Goal: Information Seeking & Learning: Learn about a topic

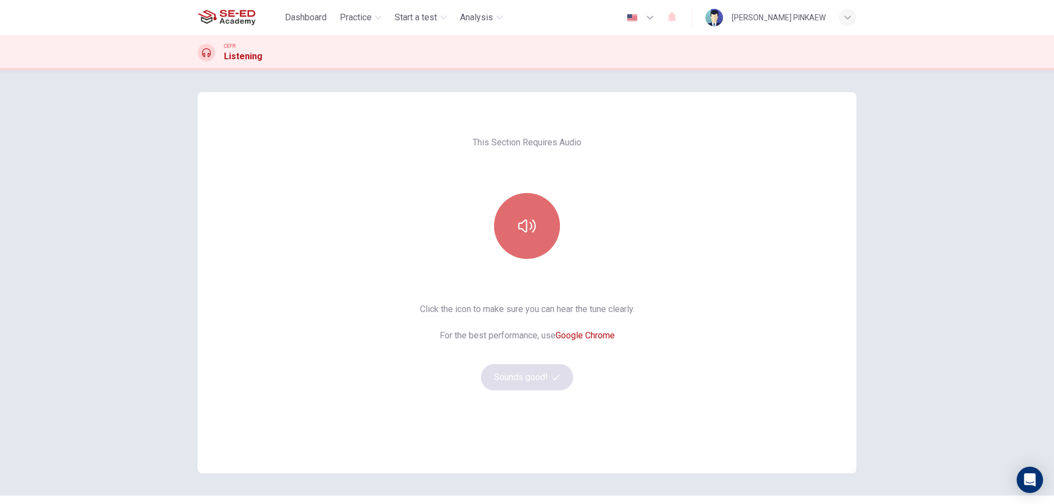
click at [519, 211] on button "button" at bounding box center [527, 226] width 66 height 66
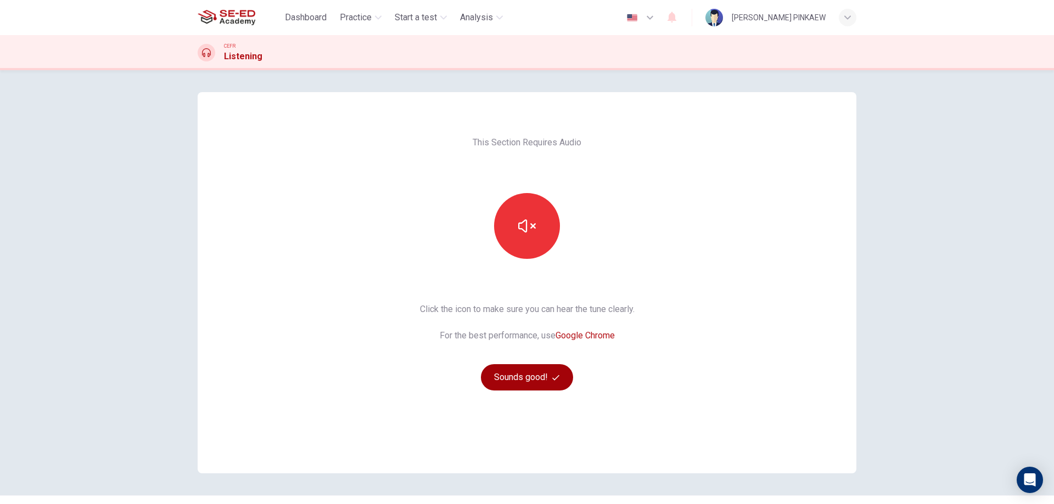
click at [530, 373] on button "Sounds good!" at bounding box center [527, 377] width 92 height 26
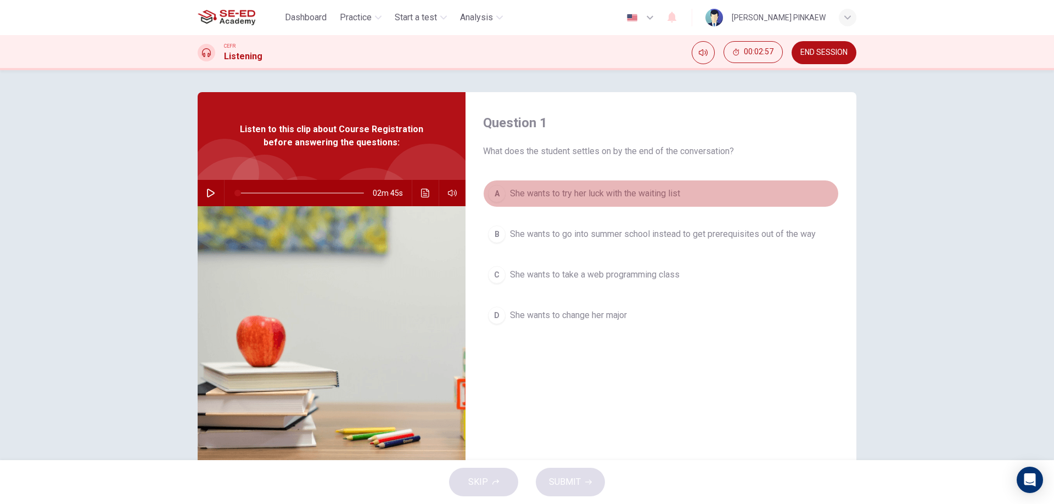
click at [495, 189] on div "A" at bounding box center [497, 194] width 18 height 18
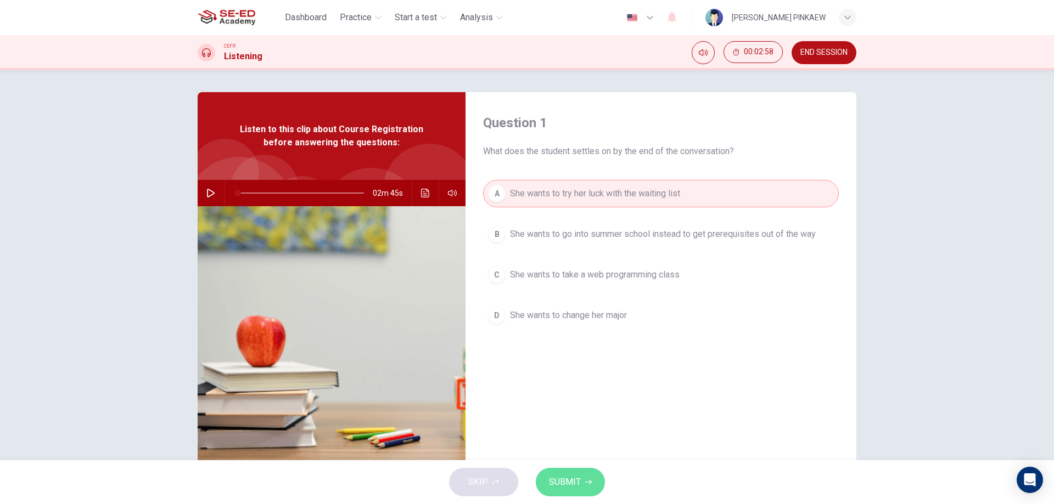
click at [573, 482] on span "SUBMIT" at bounding box center [565, 482] width 32 height 15
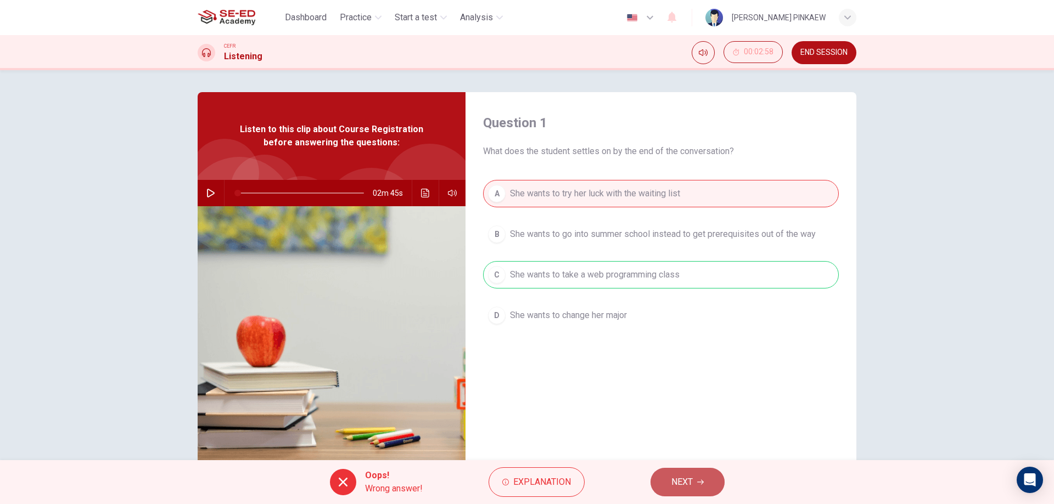
drag, startPoint x: 718, startPoint y: 485, endPoint x: 720, endPoint y: 478, distance: 7.6
click at [718, 485] on button "NEXT" at bounding box center [687, 482] width 74 height 29
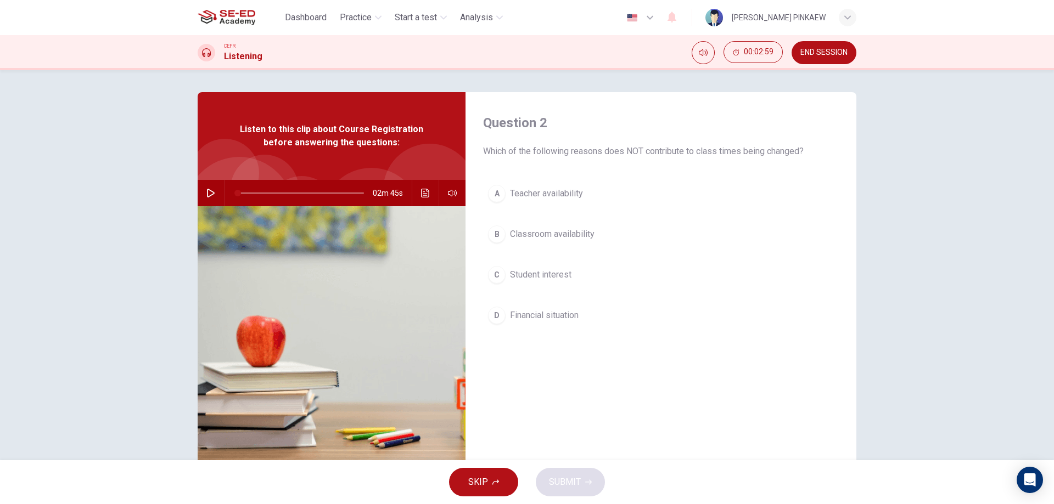
click at [311, 284] on img at bounding box center [332, 339] width 268 height 267
click at [214, 189] on button "button" at bounding box center [211, 193] width 18 height 26
click at [499, 188] on div "A" at bounding box center [497, 194] width 18 height 18
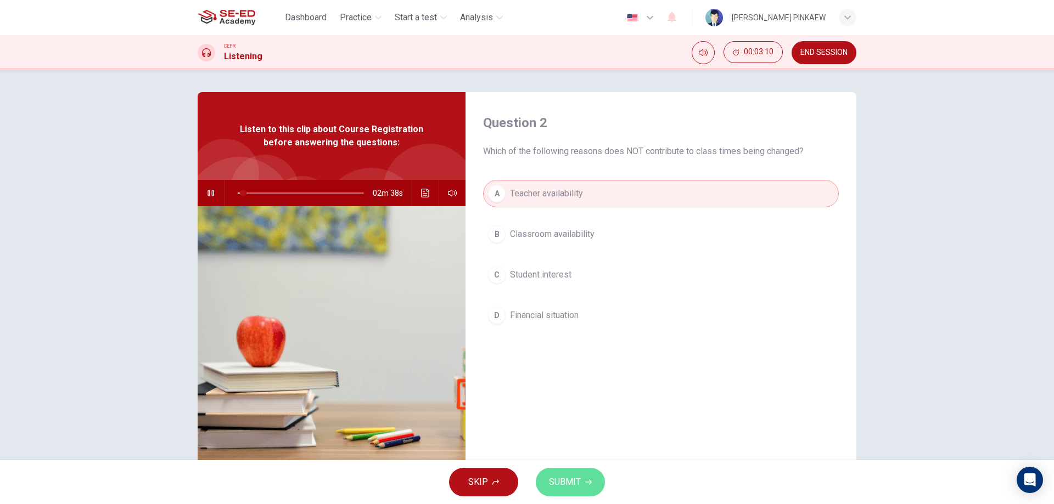
click at [589, 476] on button "SUBMIT" at bounding box center [570, 482] width 69 height 29
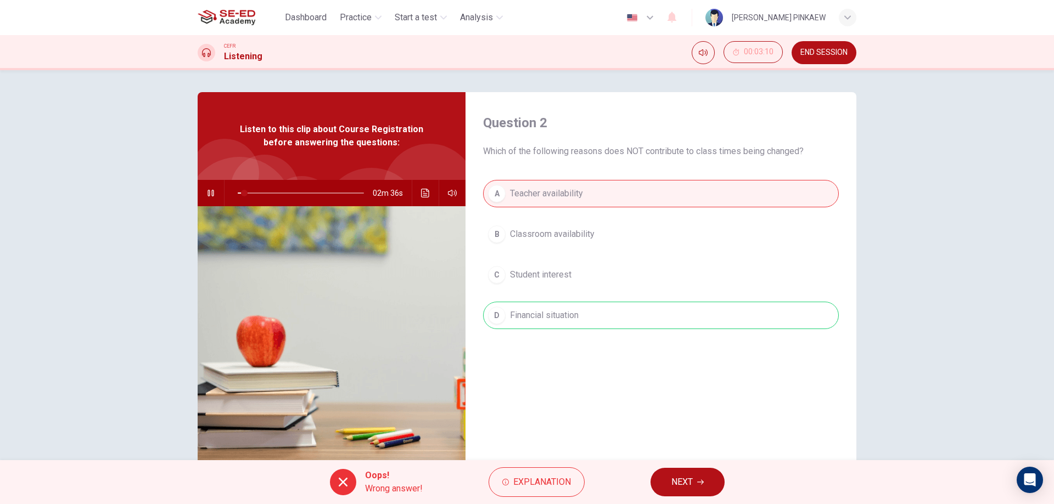
click at [639, 317] on div "A Teacher availability B Classroom availability C Student interest D Financial …" at bounding box center [661, 265] width 356 height 171
click at [686, 474] on button "NEXT" at bounding box center [687, 482] width 74 height 29
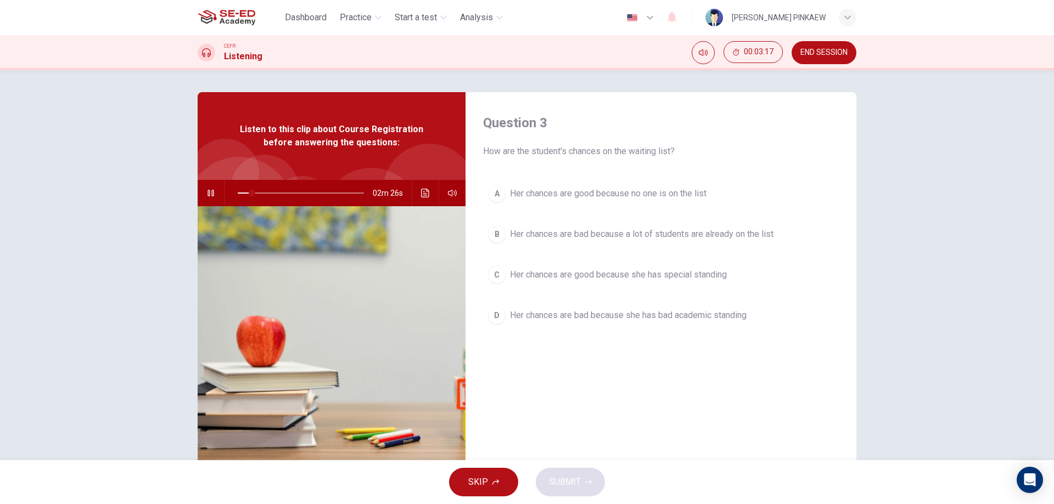
click at [500, 279] on div "C" at bounding box center [497, 275] width 18 height 18
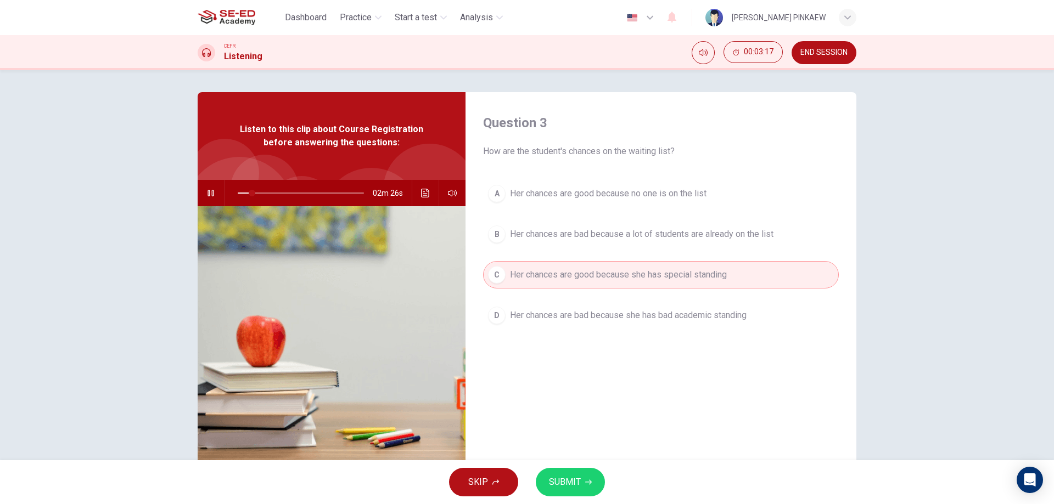
click at [576, 467] on div "SKIP SUBMIT" at bounding box center [527, 482] width 1054 height 44
click at [565, 489] on span "SUBMIT" at bounding box center [565, 482] width 32 height 15
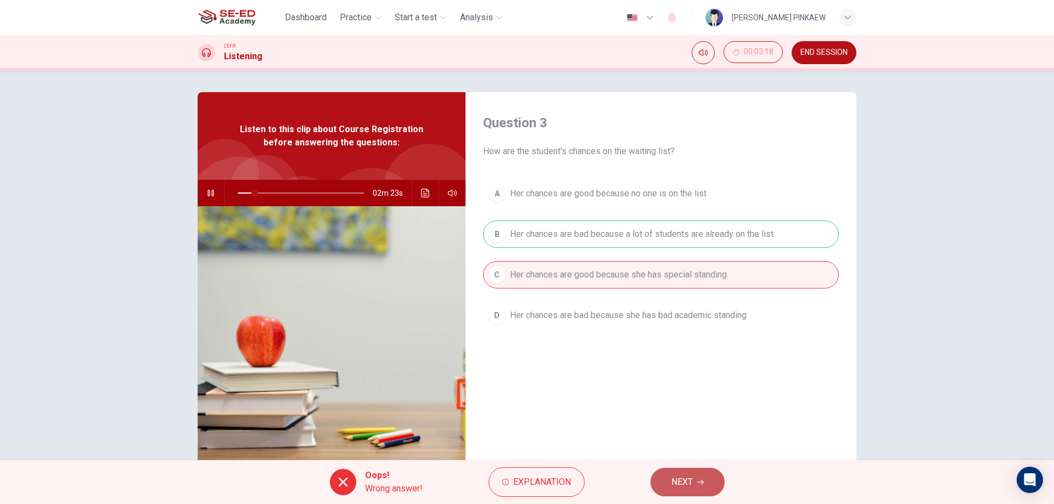
click at [706, 486] on button "NEXT" at bounding box center [687, 482] width 74 height 29
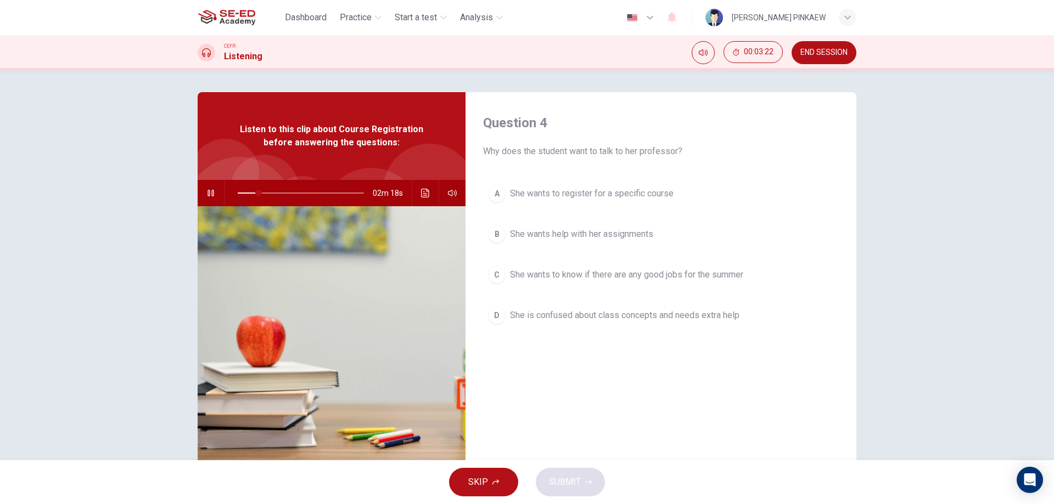
click at [510, 273] on span "She wants to know if there are any good jobs for the summer" at bounding box center [626, 274] width 233 height 13
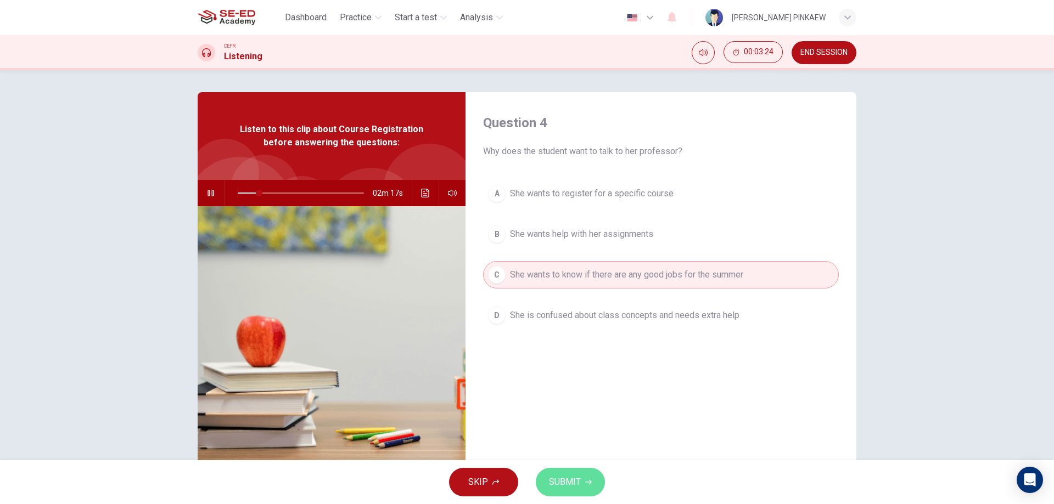
click at [566, 481] on span "SUBMIT" at bounding box center [565, 482] width 32 height 15
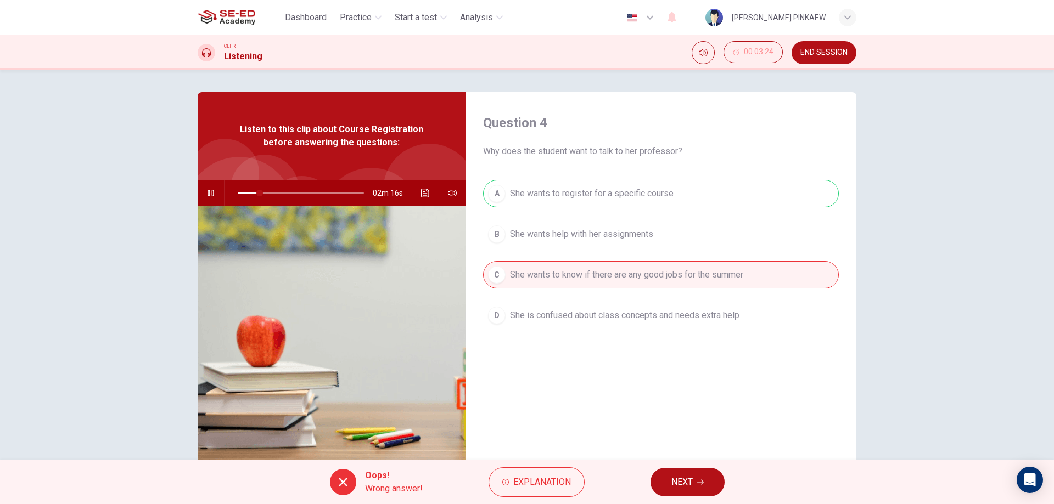
drag, startPoint x: 512, startPoint y: 181, endPoint x: 504, endPoint y: 195, distance: 16.9
click at [506, 190] on div "A She wants to register for a specific course B She wants help with her assignm…" at bounding box center [661, 265] width 356 height 171
click at [504, 195] on div "A She wants to register for a specific course B She wants help with her assignm…" at bounding box center [661, 265] width 356 height 171
drag, startPoint x: 504, startPoint y: 195, endPoint x: 646, endPoint y: 411, distance: 258.0
click at [504, 197] on div "A She wants to register for a specific course B She wants help with her assignm…" at bounding box center [661, 265] width 356 height 171
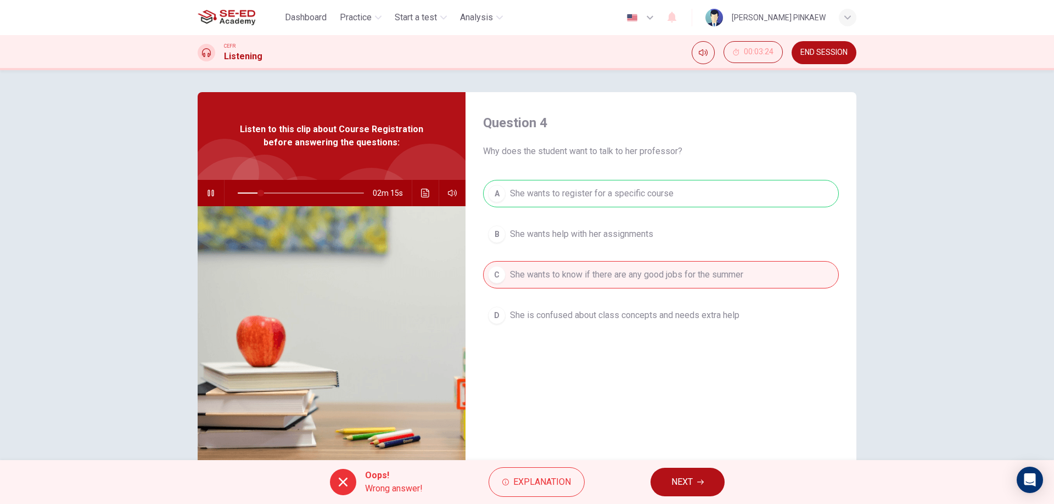
click at [688, 477] on span "NEXT" at bounding box center [681, 482] width 21 height 15
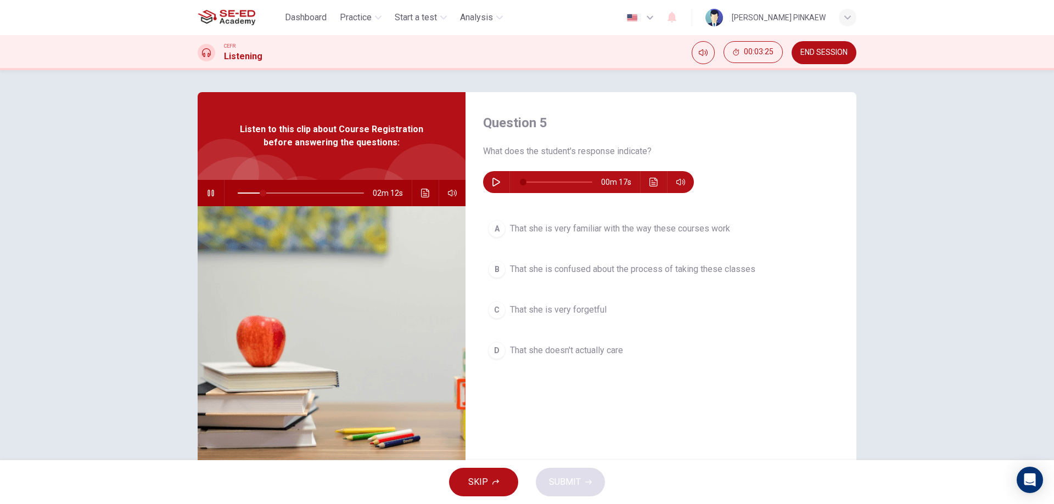
click at [497, 183] on icon "button" at bounding box center [496, 182] width 9 height 9
type input "21"
type input "6"
type input "21"
type input "11"
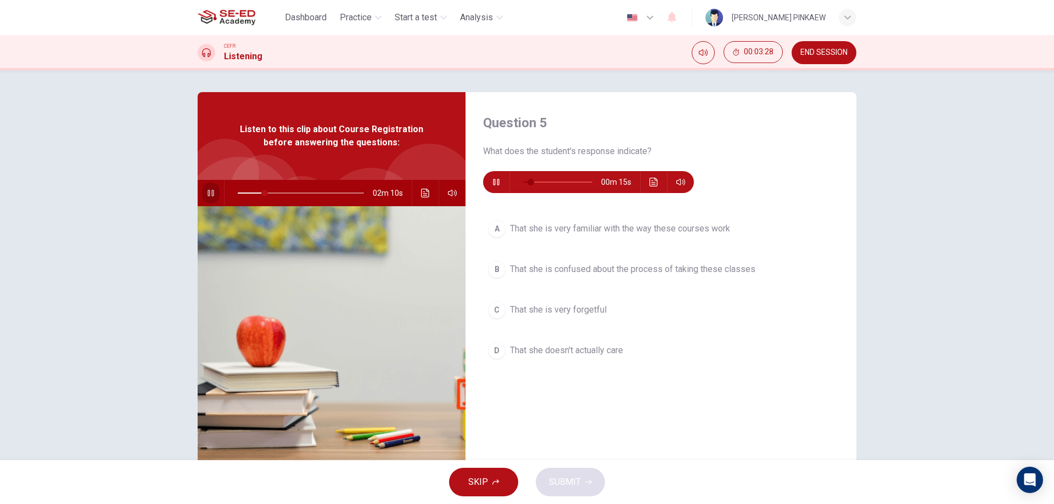
click at [202, 193] on button "button" at bounding box center [211, 193] width 18 height 26
type input "21"
type input "41"
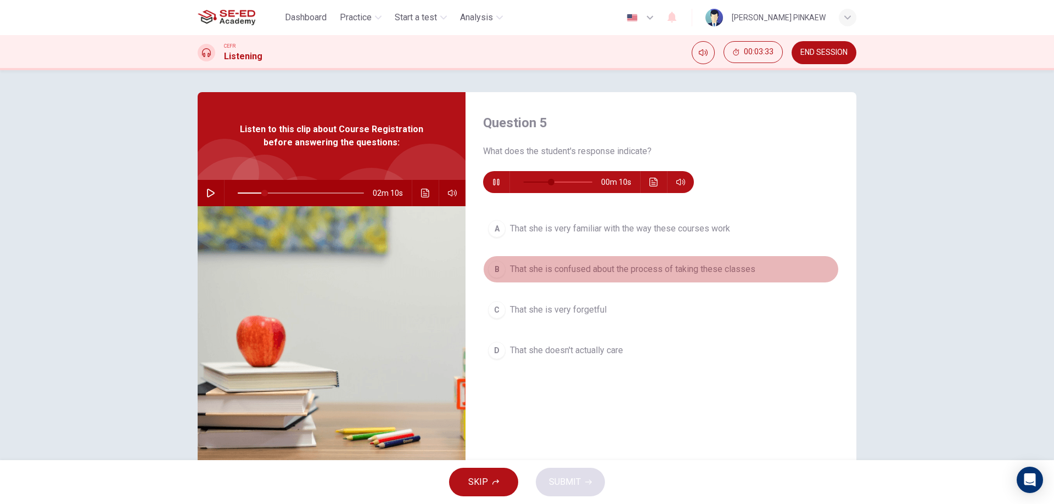
click at [494, 268] on div "B" at bounding box center [497, 270] width 18 height 18
type input "21"
type input "46"
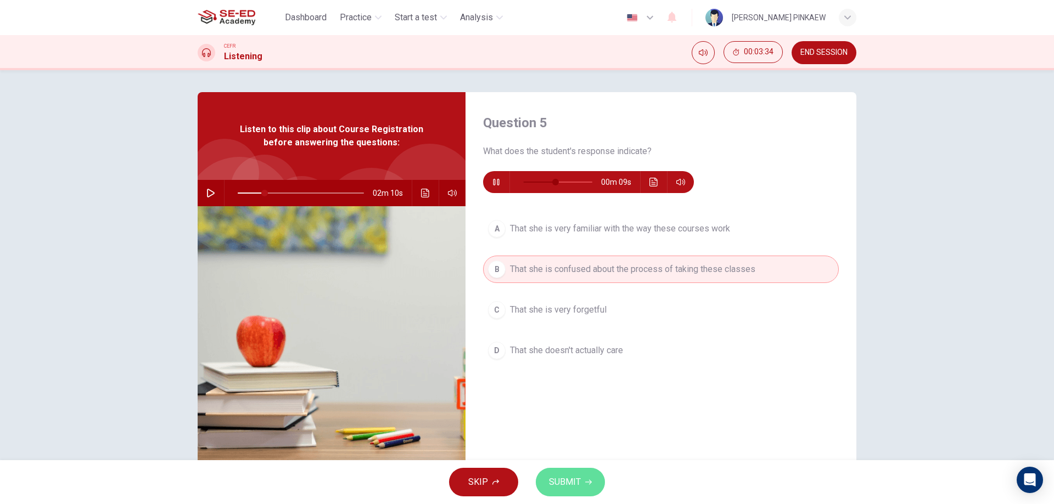
click at [594, 485] on button "SUBMIT" at bounding box center [570, 482] width 69 height 29
type input "21"
type input "52"
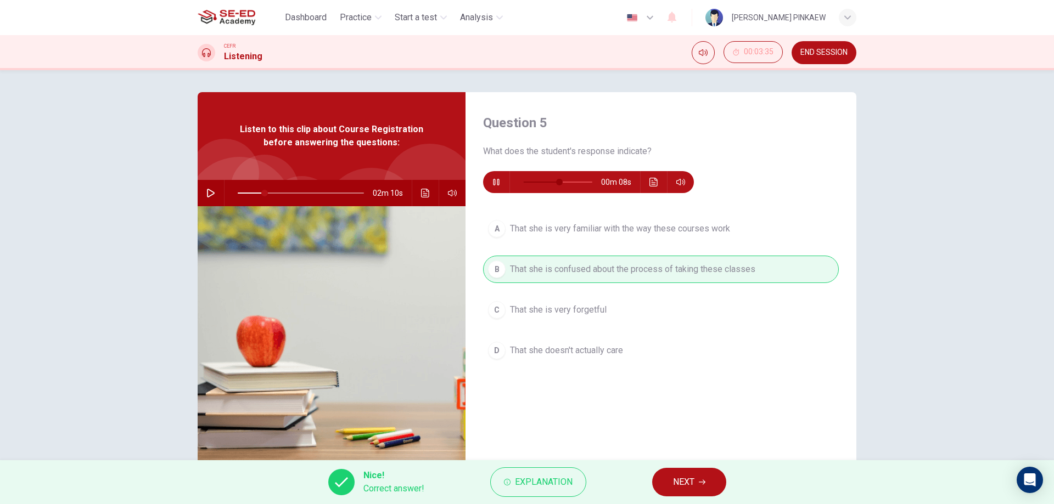
type input "21"
type input "58"
click at [711, 489] on button "NEXT" at bounding box center [689, 482] width 74 height 29
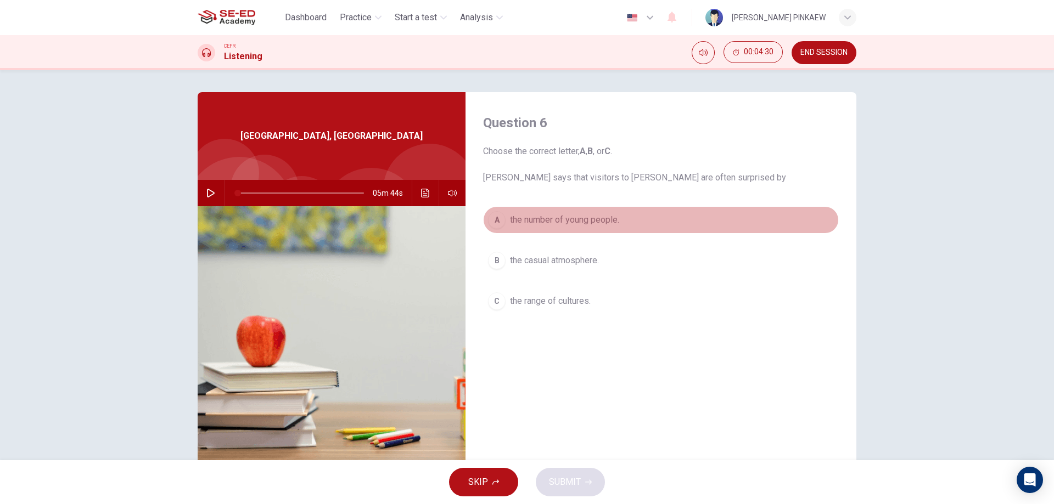
click at [537, 211] on button "A the number of young people." at bounding box center [661, 219] width 356 height 27
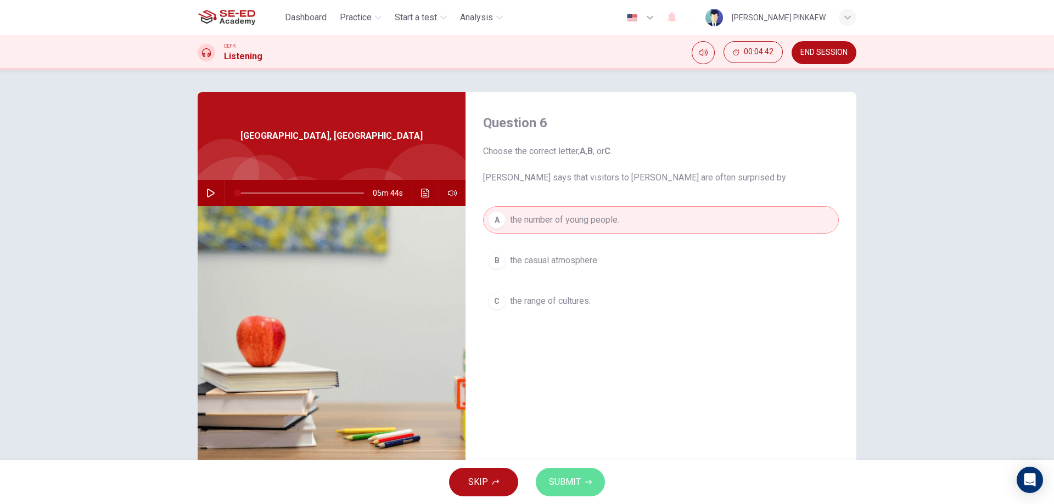
click at [580, 486] on button "SUBMIT" at bounding box center [570, 482] width 69 height 29
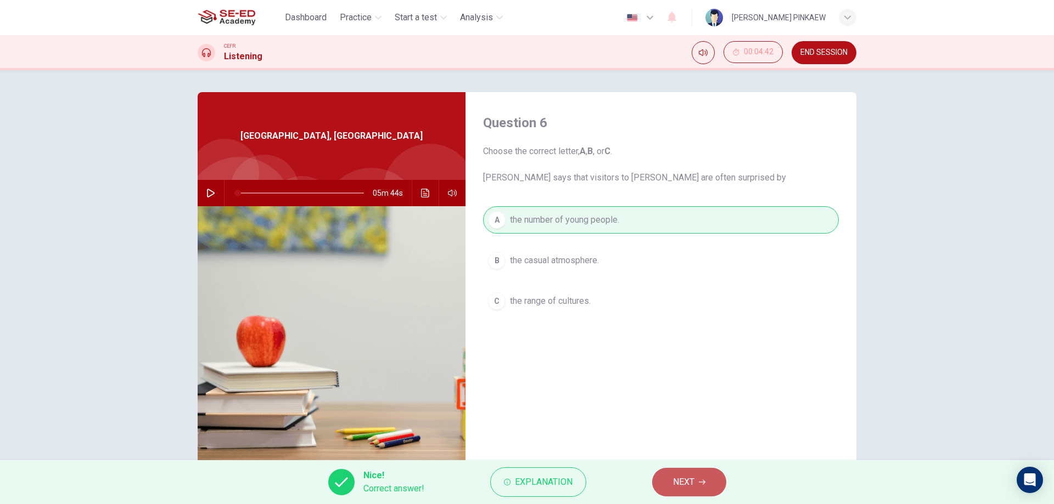
click at [691, 481] on span "NEXT" at bounding box center [683, 482] width 21 height 15
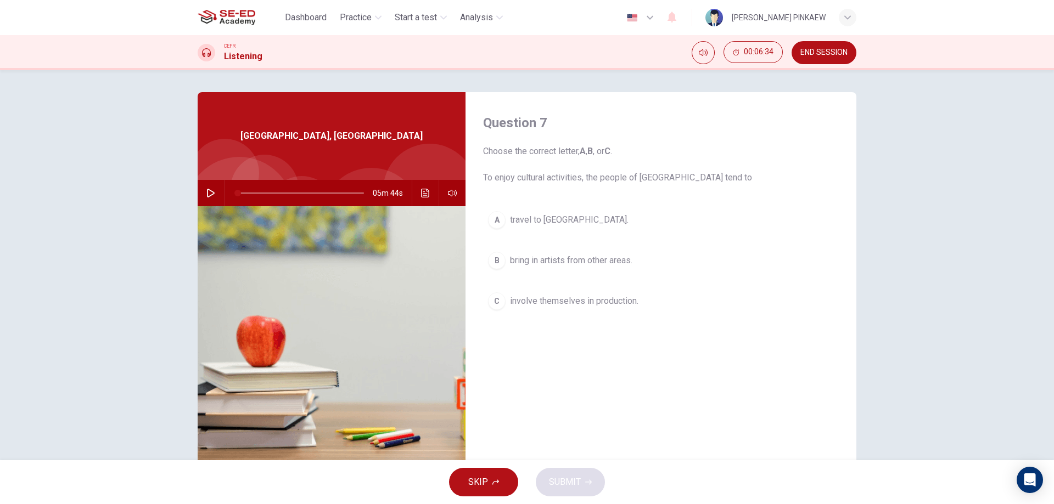
click at [305, 307] on img at bounding box center [332, 339] width 268 height 267
click at [503, 220] on button "A travel to southern [GEOGRAPHIC_DATA]." at bounding box center [661, 219] width 356 height 27
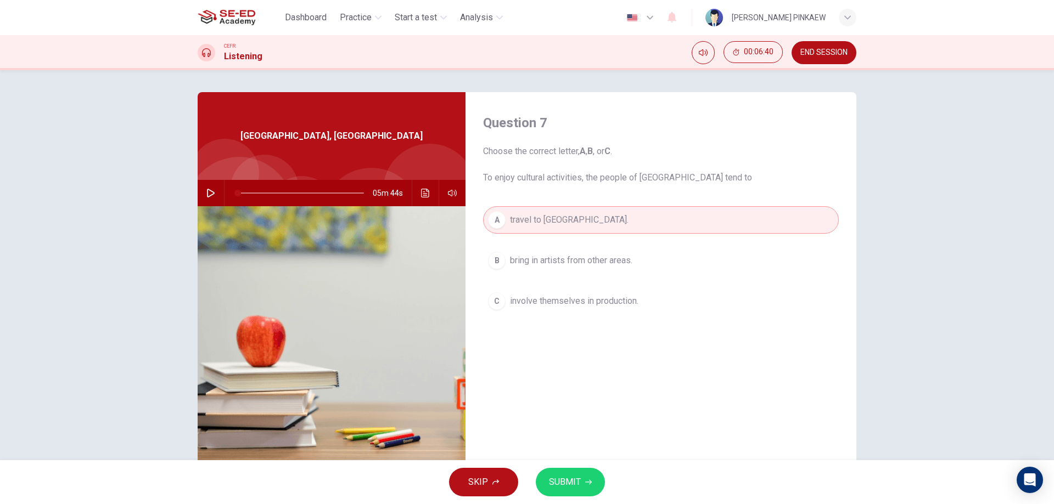
click at [593, 476] on button "SUBMIT" at bounding box center [570, 482] width 69 height 29
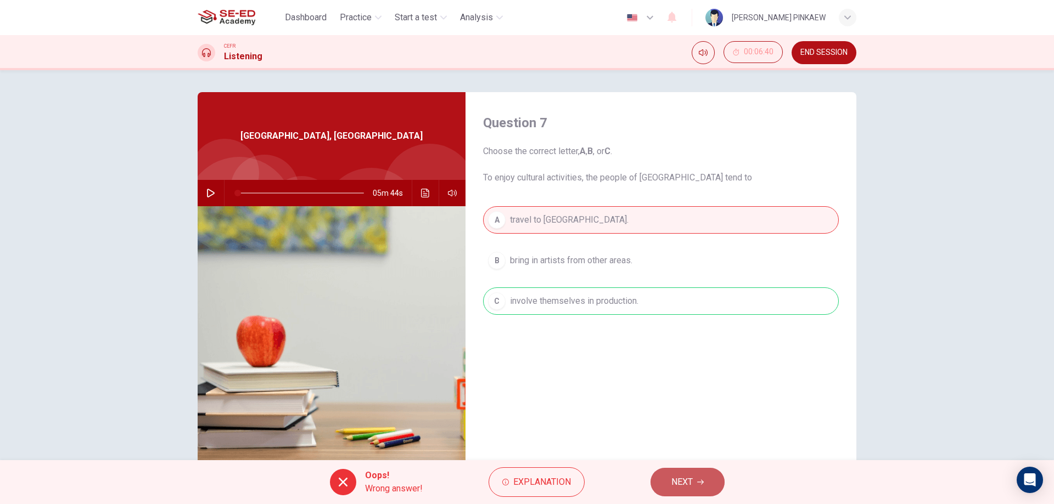
click at [708, 487] on button "NEXT" at bounding box center [687, 482] width 74 height 29
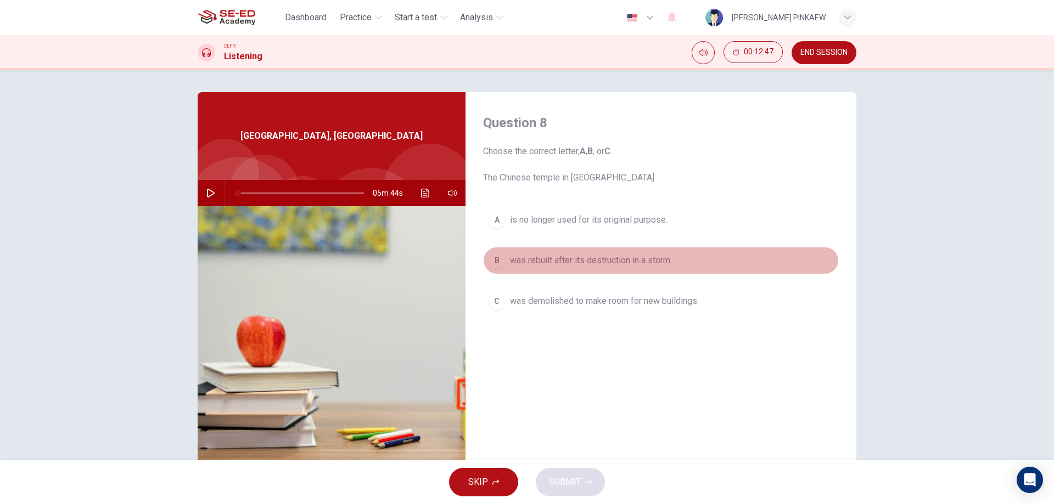
click at [498, 265] on div "B" at bounding box center [497, 261] width 18 height 18
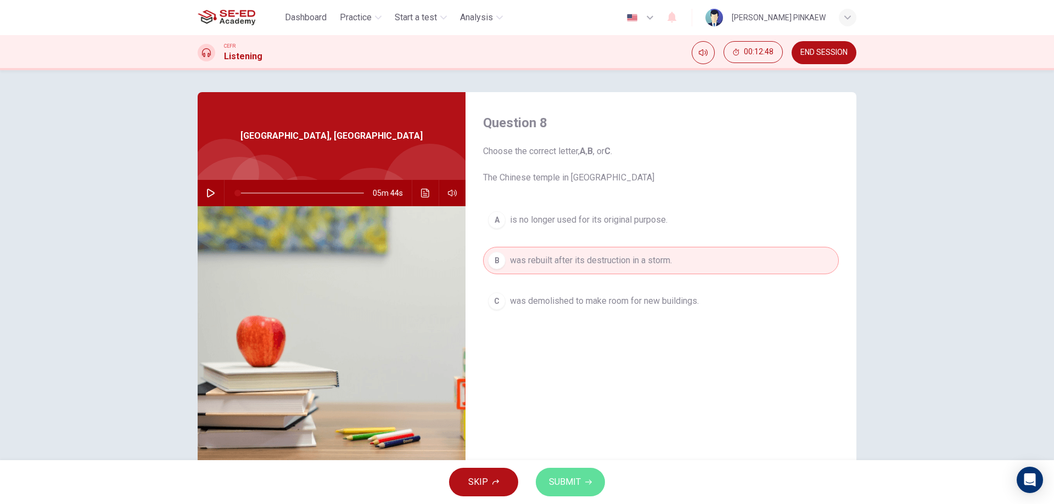
click at [556, 477] on span "SUBMIT" at bounding box center [565, 482] width 32 height 15
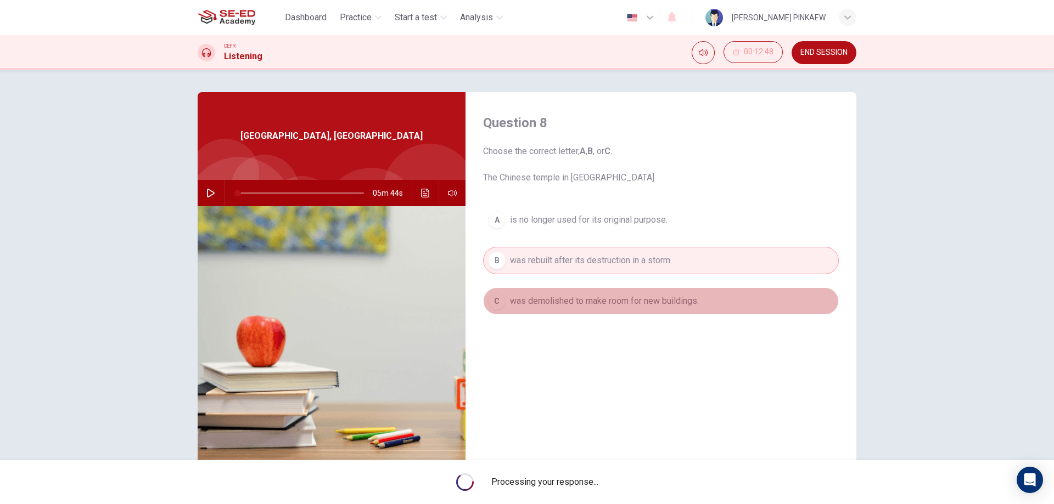
click at [671, 306] on span "was demolished to make room for new buildings." at bounding box center [604, 301] width 189 height 13
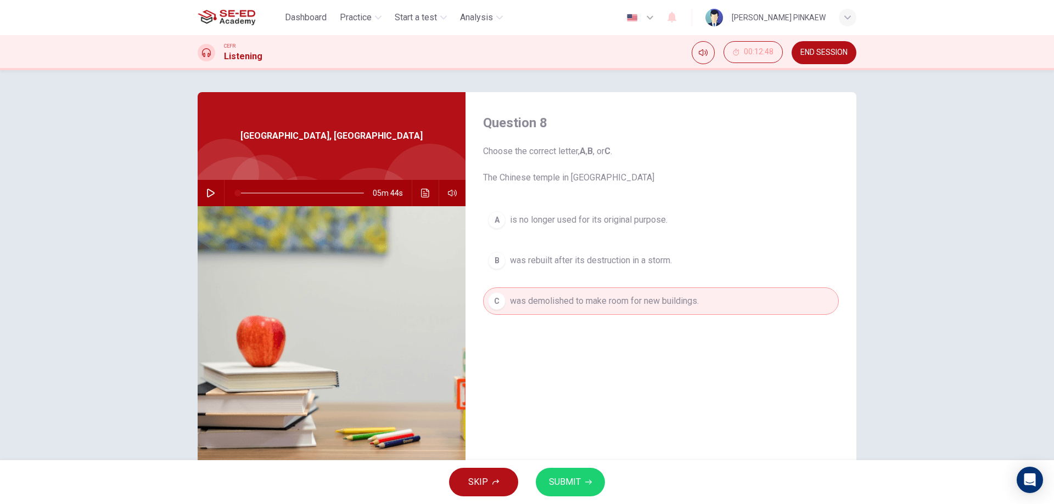
click at [671, 306] on span "was demolished to make room for new buildings." at bounding box center [604, 301] width 189 height 13
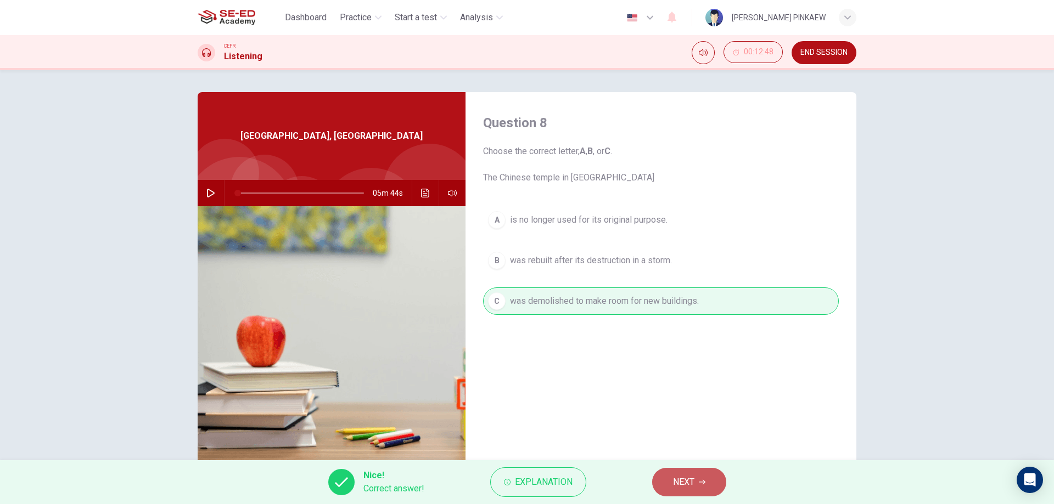
click at [696, 485] on button "NEXT" at bounding box center [689, 482] width 74 height 29
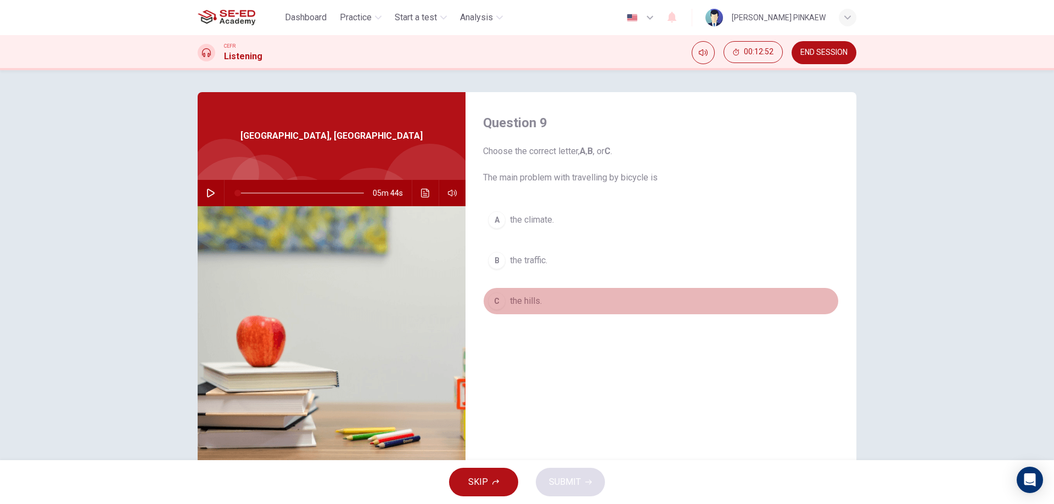
click at [494, 303] on div "C" at bounding box center [497, 301] width 18 height 18
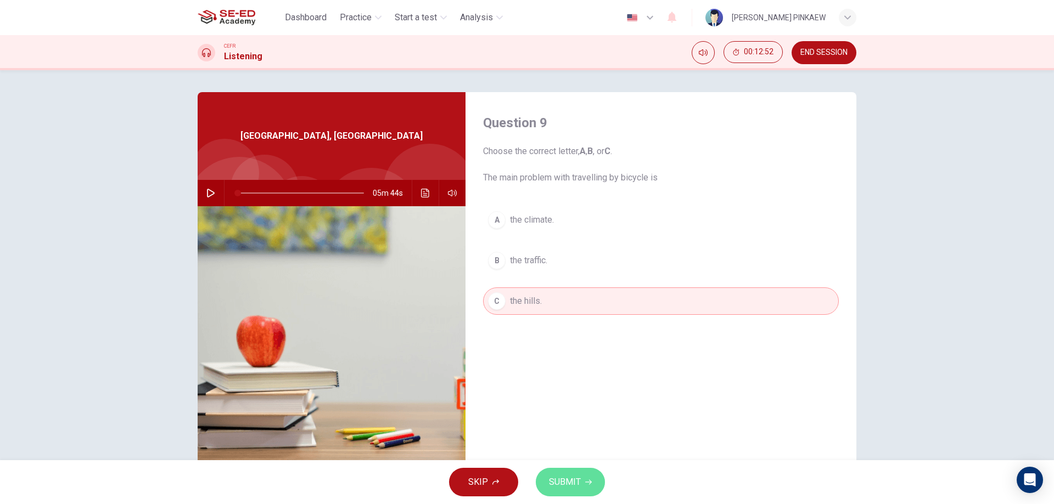
click at [577, 483] on span "SUBMIT" at bounding box center [565, 482] width 32 height 15
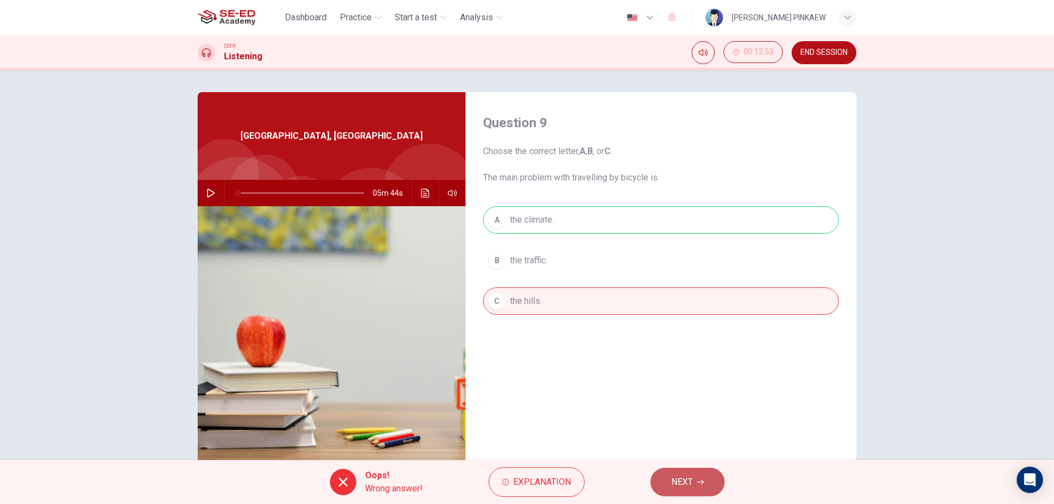
click at [691, 477] on span "NEXT" at bounding box center [681, 482] width 21 height 15
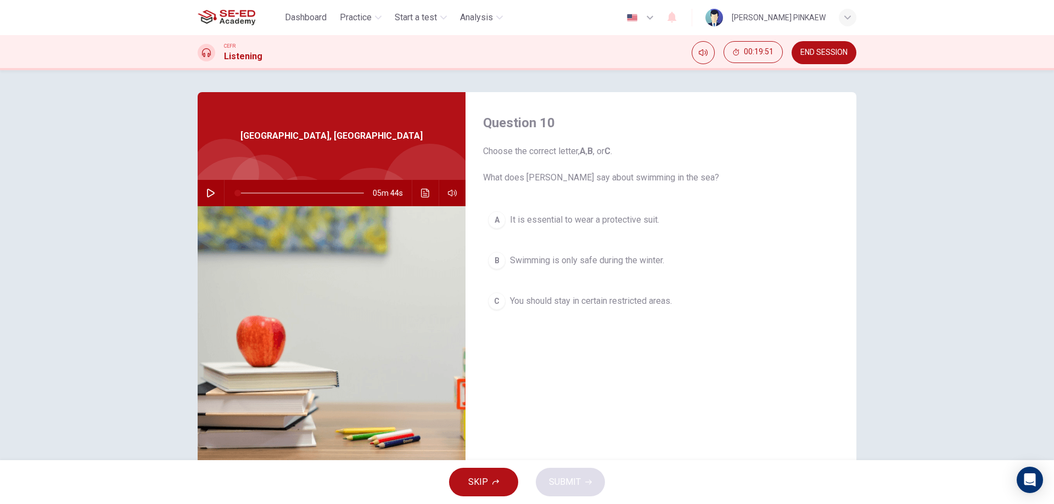
click at [490, 217] on div "A" at bounding box center [497, 220] width 18 height 18
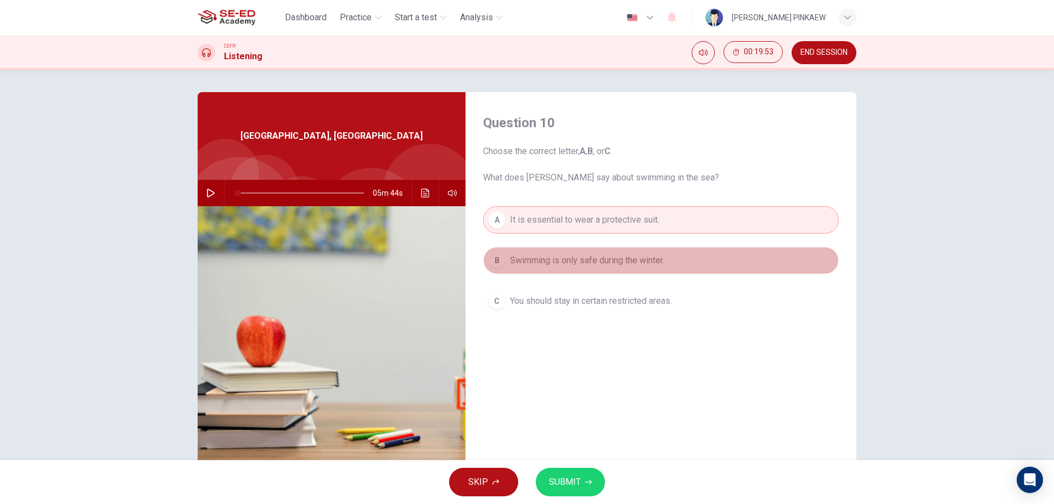
click at [525, 270] on button "B Swimming is only safe during the winter." at bounding box center [661, 260] width 356 height 27
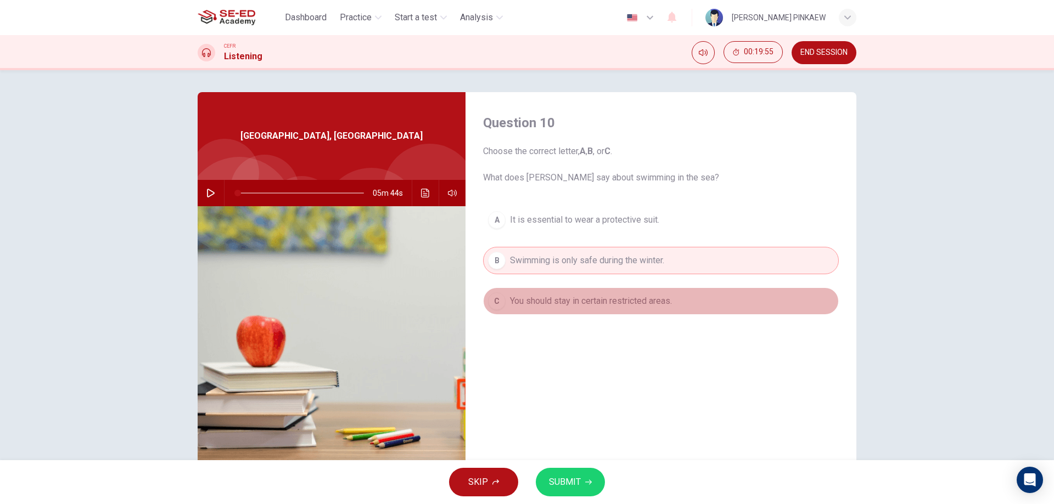
click at [556, 303] on span "You should stay in certain restricted areas." at bounding box center [591, 301] width 162 height 13
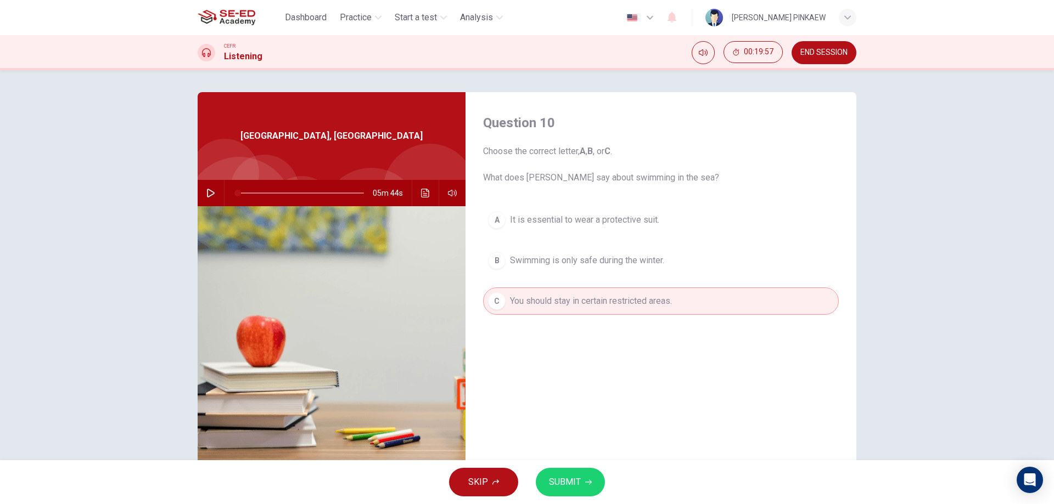
click at [565, 474] on button "SUBMIT" at bounding box center [570, 482] width 69 height 29
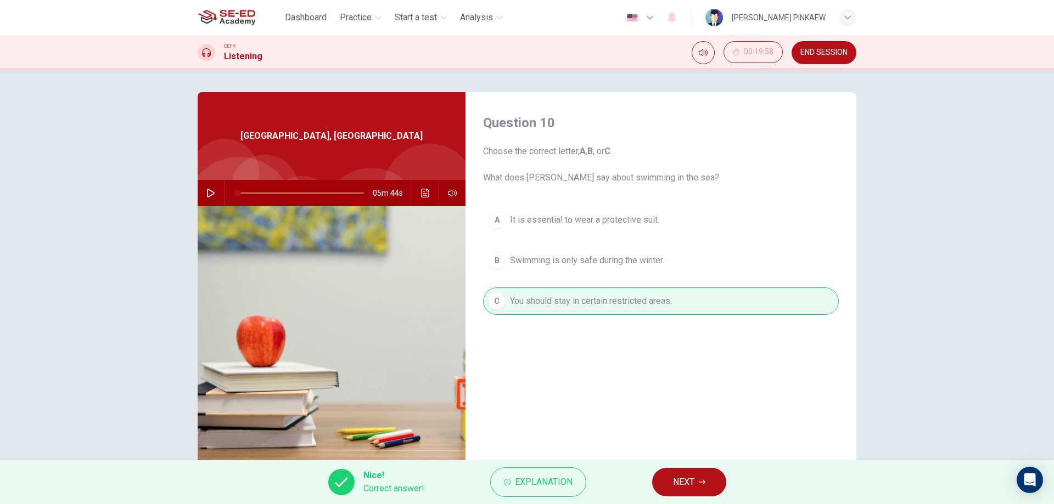
click at [697, 484] on button "NEXT" at bounding box center [689, 482] width 74 height 29
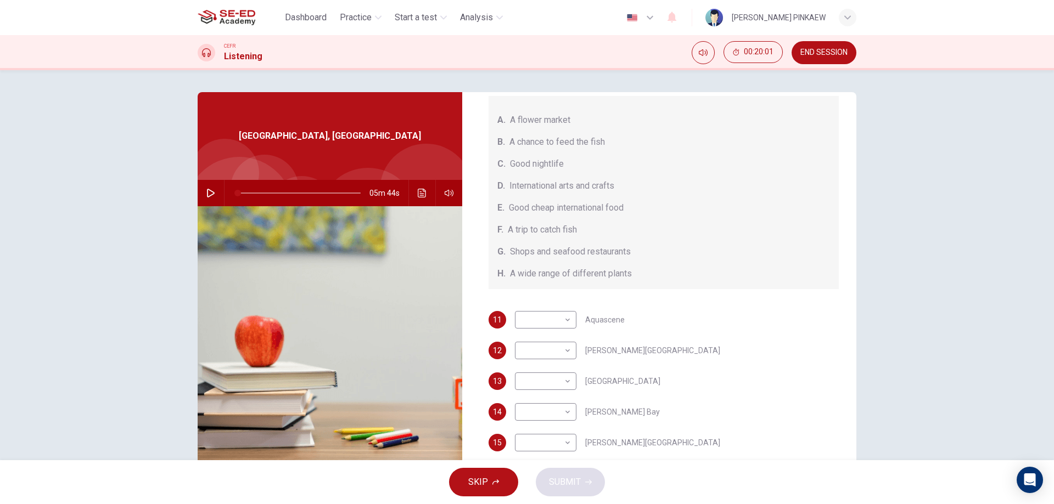
scroll to position [35, 0]
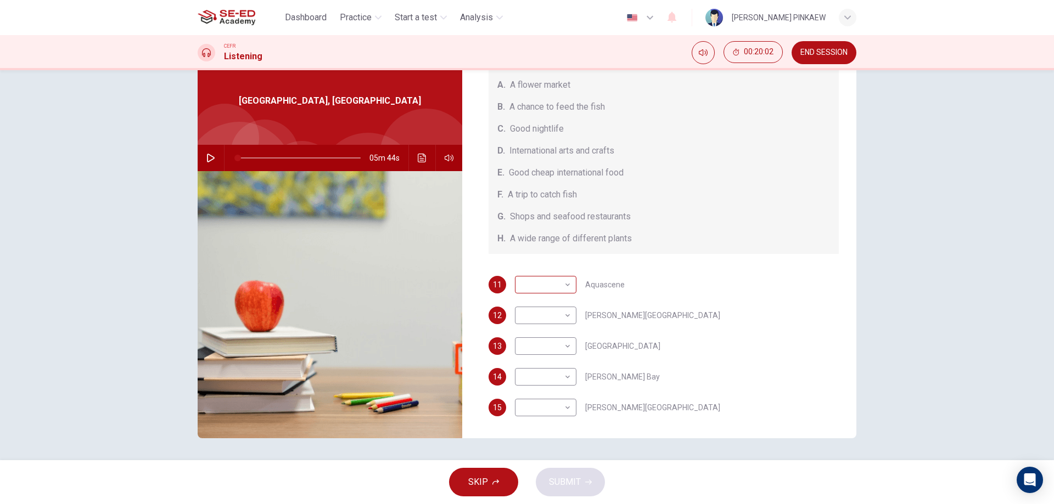
click at [537, 286] on body "This site uses cookies, as explained in our Privacy Policy . If you agree to th…" at bounding box center [527, 252] width 1054 height 504
click at [539, 368] on li "E" at bounding box center [542, 373] width 61 height 18
type input "E"
click at [542, 325] on body "This site uses cookies, as explained in our Privacy Policy . If you agree to th…" at bounding box center [527, 252] width 1054 height 504
click at [533, 353] on li "B" at bounding box center [542, 351] width 61 height 18
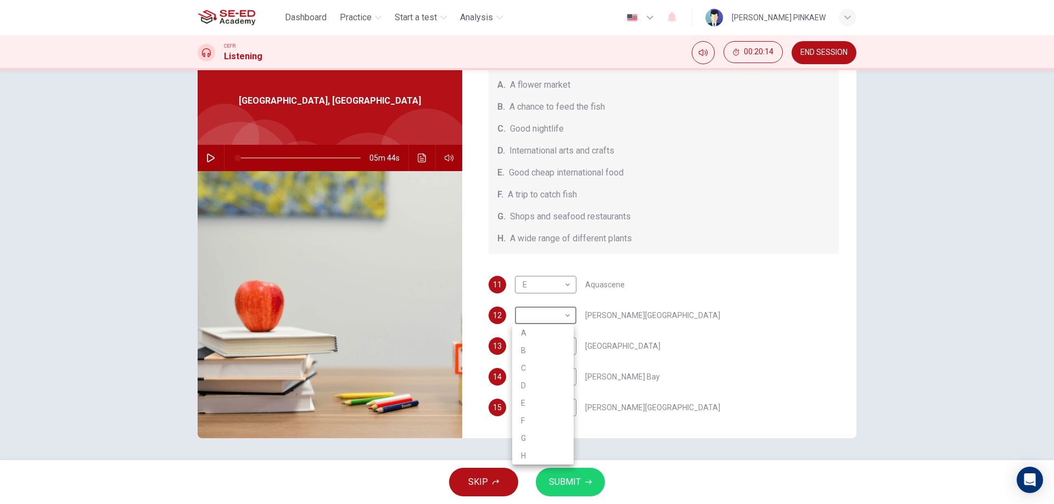
type input "B"
click at [538, 343] on body "This site uses cookies, as explained in our Privacy Policy . If you agree to th…" at bounding box center [527, 252] width 1054 height 504
click at [539, 364] on li "A" at bounding box center [542, 364] width 61 height 18
type input "A"
click at [544, 379] on body "This site uses cookies, as explained in our Privacy Policy . If you agree to th…" at bounding box center [527, 252] width 1054 height 504
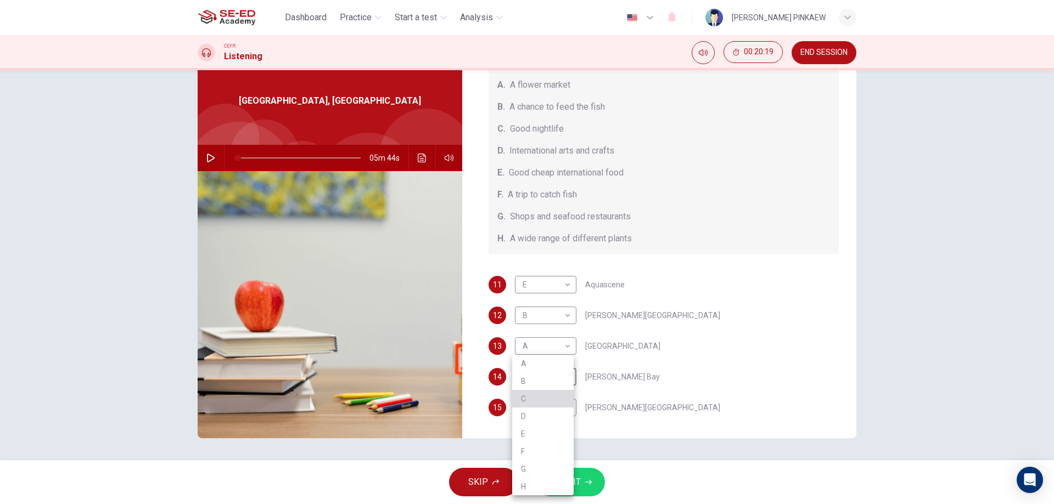
click at [540, 396] on li "C" at bounding box center [542, 399] width 61 height 18
type input "C"
click at [548, 405] on body "This site uses cookies, as explained in our Privacy Policy . If you agree to th…" at bounding box center [527, 252] width 1054 height 504
click at [530, 469] on li "G" at bounding box center [542, 469] width 61 height 18
type input "G"
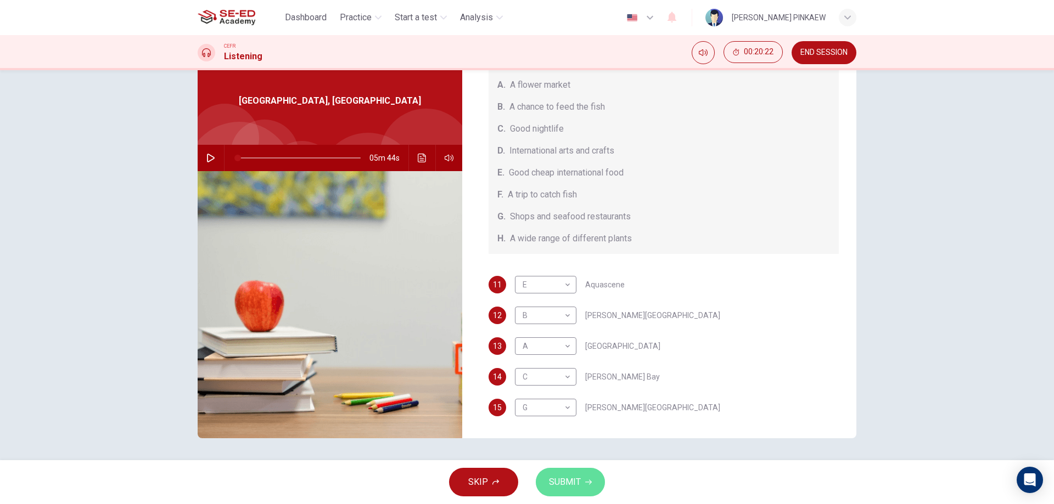
click at [558, 482] on span "SUBMIT" at bounding box center [565, 482] width 32 height 15
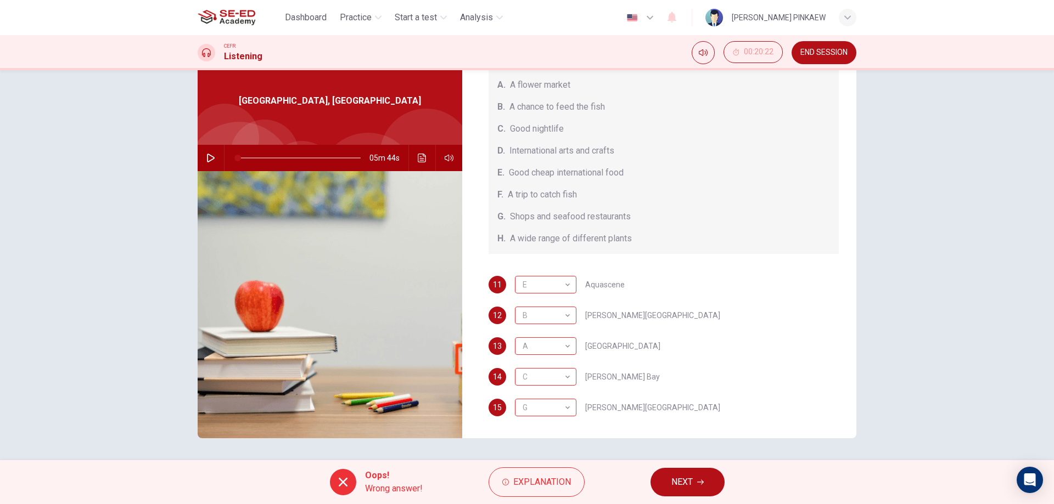
click at [723, 486] on button "NEXT" at bounding box center [687, 482] width 74 height 29
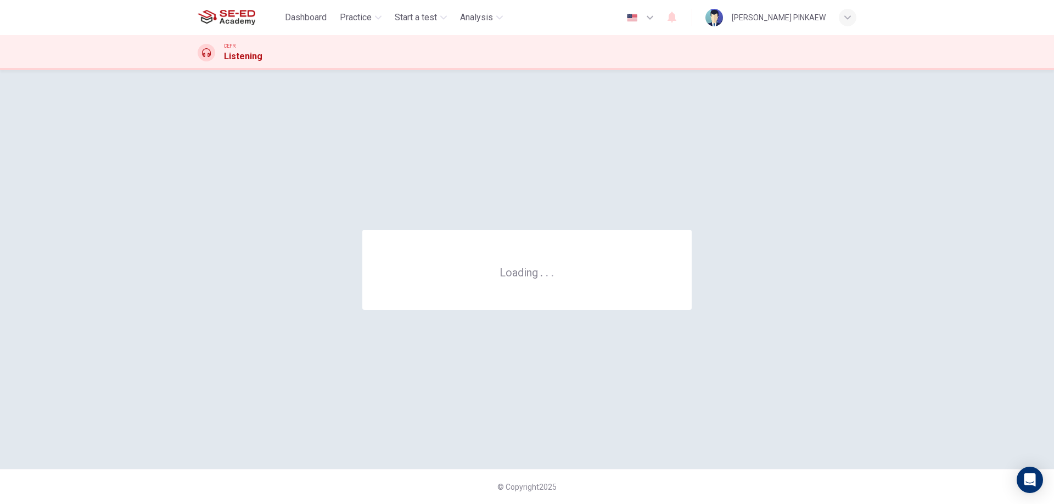
scroll to position [0, 0]
